Goal: Task Accomplishment & Management: Manage account settings

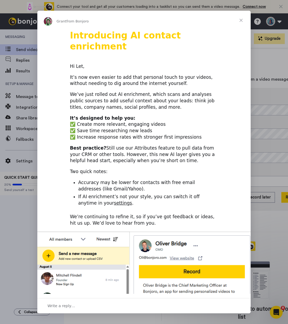
click at [240, 22] on span "Close" at bounding box center [241, 20] width 19 height 19
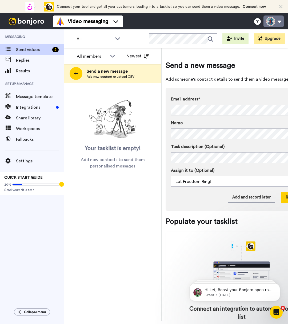
click at [279, 22] on button at bounding box center [274, 21] width 20 height 12
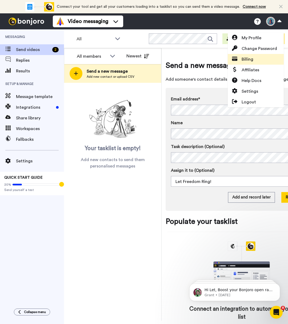
click at [248, 59] on span "Billing" at bounding box center [248, 59] width 12 height 6
click at [246, 60] on span "Billing" at bounding box center [248, 59] width 12 height 6
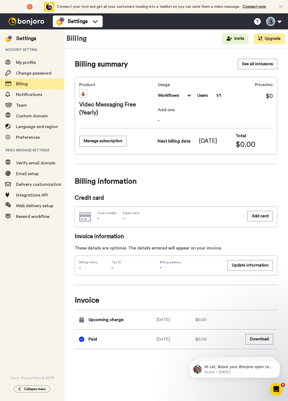
click at [158, 202] on div "Credit card Card number - Expiry date - Add card" at bounding box center [176, 210] width 203 height 33
click at [176, 324] on div "Billing summary See all inclusions Product Video Messaging Free (Yearly) Usage …" at bounding box center [176, 232] width 224 height 369
click at [248, 324] on button "Download" at bounding box center [260, 339] width 28 height 10
click at [277, 179] on span "Billing information" at bounding box center [176, 181] width 203 height 15
click at [271, 25] on button at bounding box center [274, 21] width 20 height 12
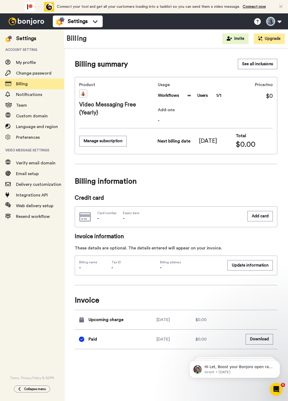
click at [209, 65] on div "Billing summary See all inclusions" at bounding box center [176, 64] width 203 height 11
click at [273, 21] on button at bounding box center [274, 21] width 20 height 12
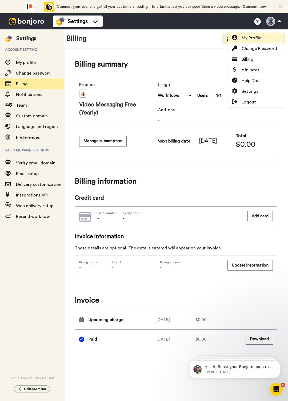
click at [257, 35] on span "My Profile" at bounding box center [252, 38] width 20 height 6
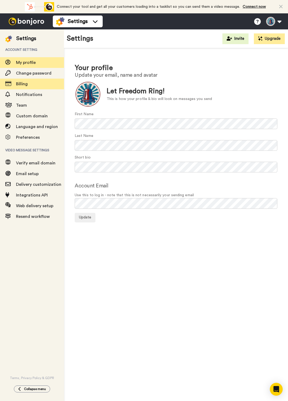
click at [24, 86] on span "Billing" at bounding box center [22, 84] width 12 height 4
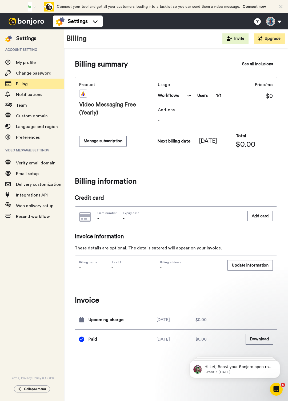
click at [206, 325] on div "Upcoming charge 2026-06-13 $0.00" at bounding box center [176, 319] width 203 height 19
click at [187, 312] on div "Upcoming charge 2026-06-13 $0.00" at bounding box center [176, 319] width 203 height 19
